Goal: Use online tool/utility: Utilize a website feature to perform a specific function

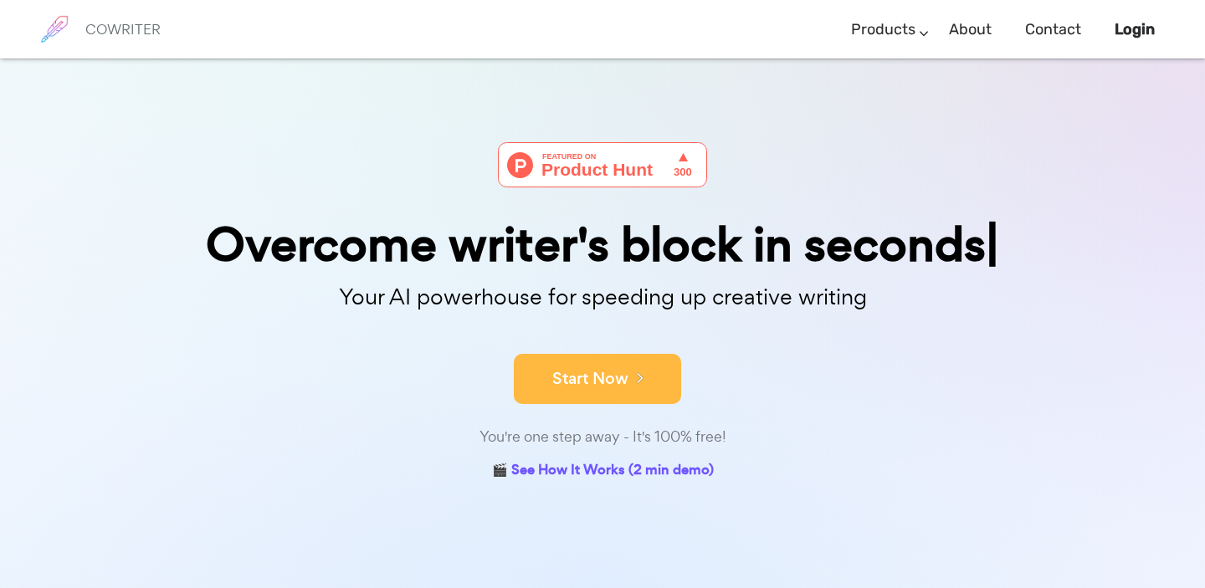
click at [623, 382] on button "Start Now" at bounding box center [597, 379] width 167 height 50
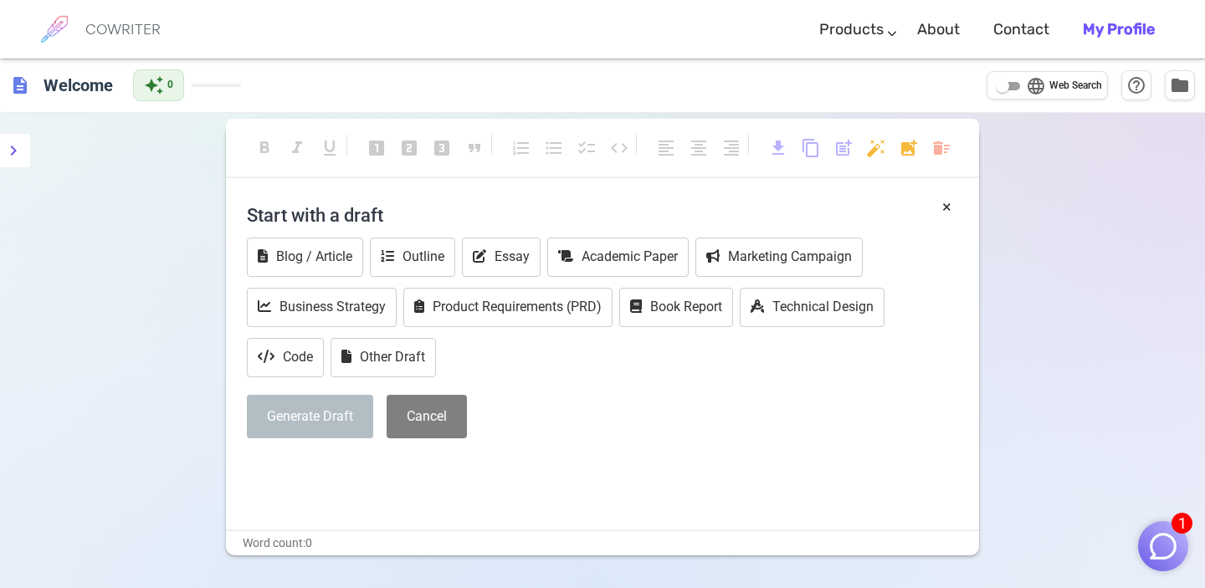
click at [300, 505] on div "× Start with a draft Blog / Article Outline Essay Academic Paper Marketing Camp…" at bounding box center [602, 362] width 753 height 335
click at [357, 320] on button "Business Strategy" at bounding box center [322, 307] width 150 height 39
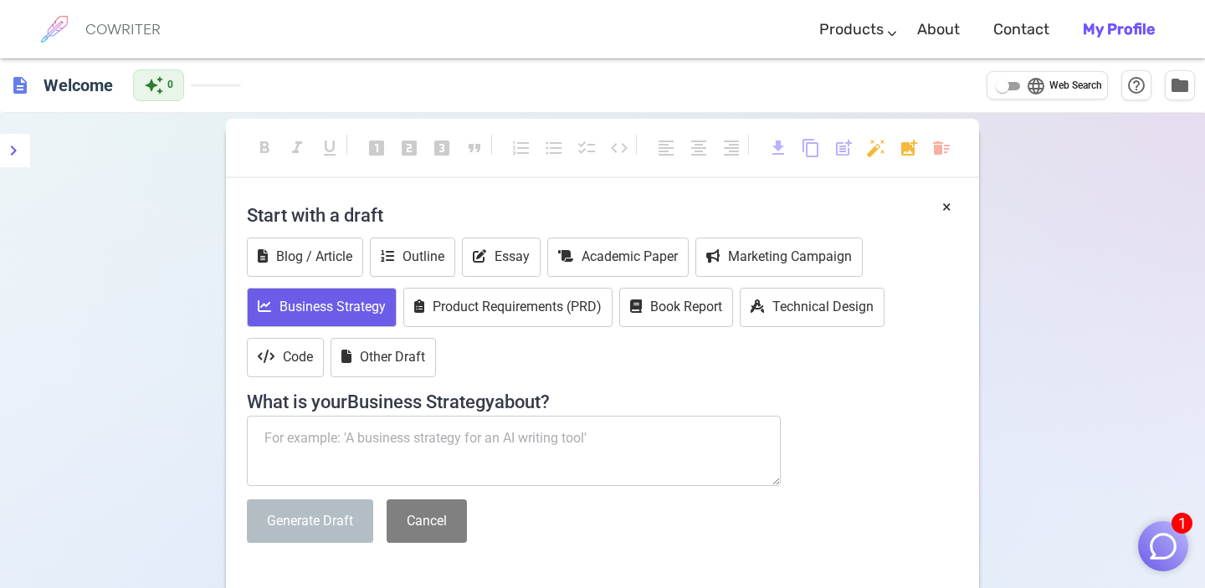
click at [454, 467] on textarea at bounding box center [514, 451] width 534 height 70
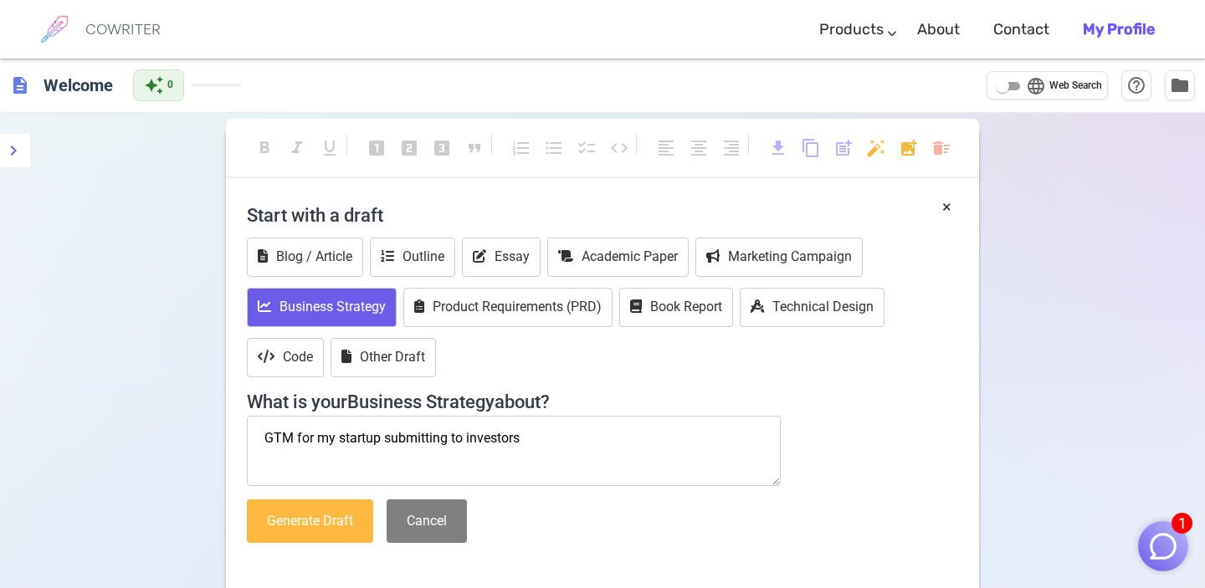
type textarea "GTM for my startup submitting to investors"
click at [332, 511] on button "Generate Draft" at bounding box center [310, 522] width 126 height 44
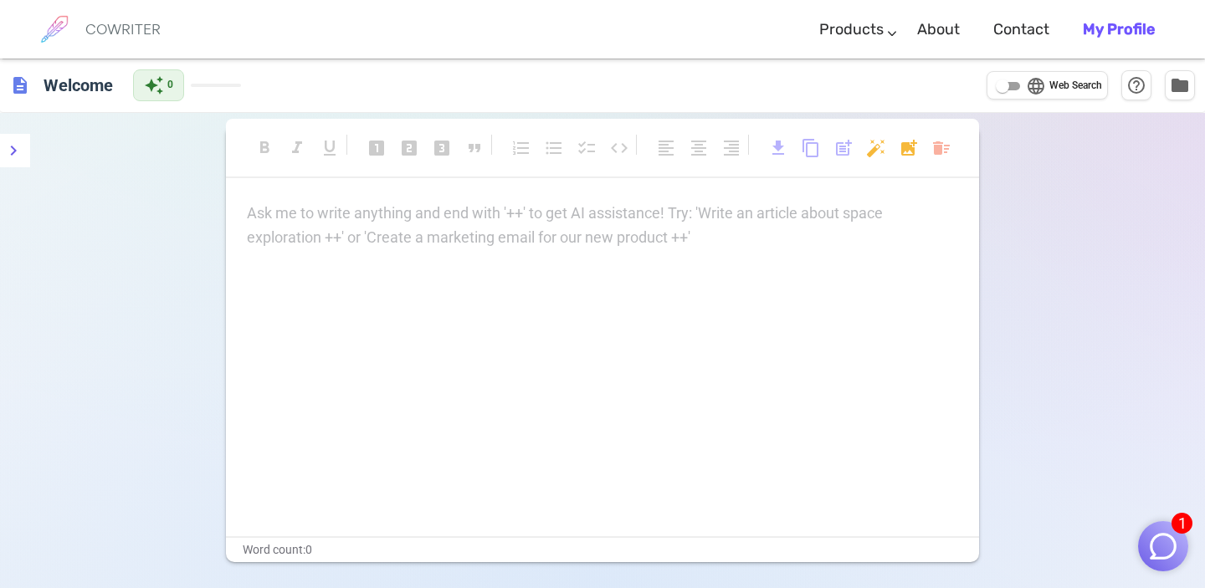
click at [578, 246] on div "Ask me to write anything and end with '++' to get AI assistance! Try: 'Write an…" at bounding box center [602, 226] width 711 height 49
click at [355, 238] on div "Ask me to write anything and end with '++' to get AI assistance! Try: 'Write an…" at bounding box center [602, 226] width 711 height 49
click at [461, 362] on div "Ask me to write anything and end with '++' to get AI assistance! Try: 'Write an…" at bounding box center [602, 369] width 753 height 335
click at [452, 265] on div "Ask me to write anything and end with '++' to get AI assistance! Try: 'Write an…" at bounding box center [602, 369] width 753 height 335
click at [461, 226] on div "Ask me to write anything and end with '++' to get AI assistance! Try: 'Write an…" at bounding box center [602, 226] width 711 height 49
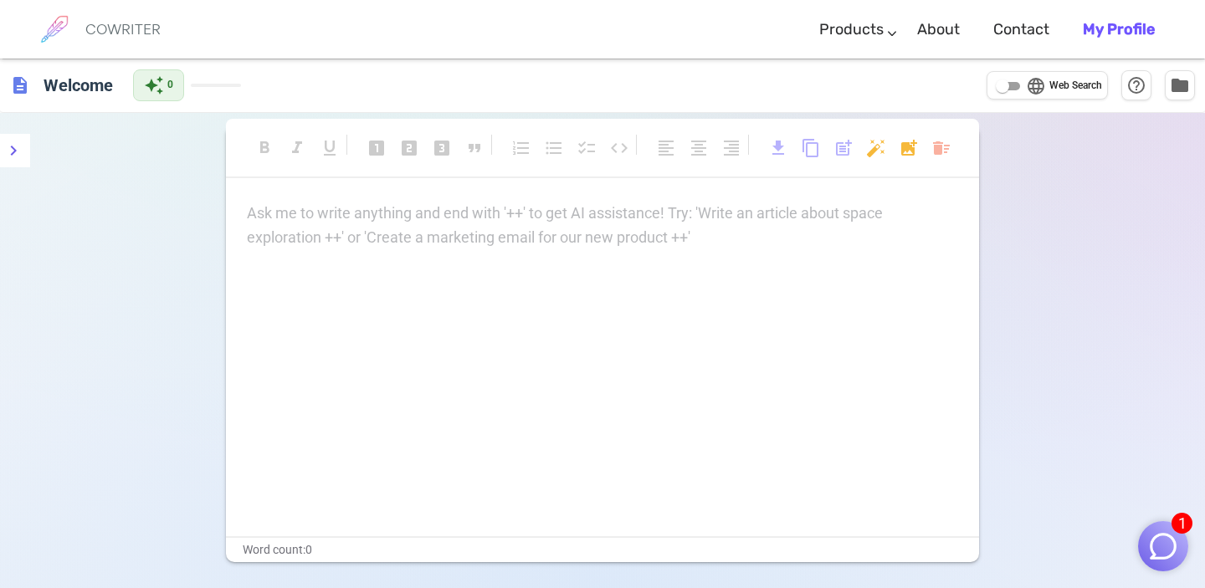
click at [461, 226] on div "Ask me to write anything and end with '++' to get AI assistance! Try: 'Write an…" at bounding box center [602, 226] width 711 height 49
